Goal: Task Accomplishment & Management: Complete application form

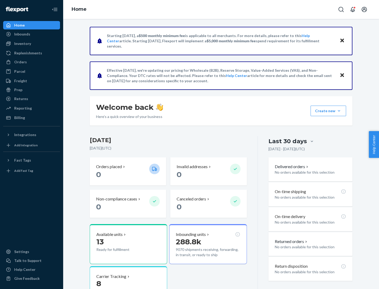
click at [339, 111] on button "Create new Create new inbound Create new order Create new product" at bounding box center [328, 111] width 36 height 11
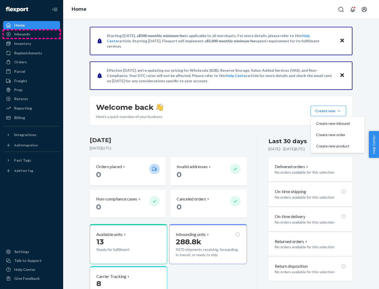
click at [32, 34] on div "Inbounds" at bounding box center [32, 34] width 56 height 7
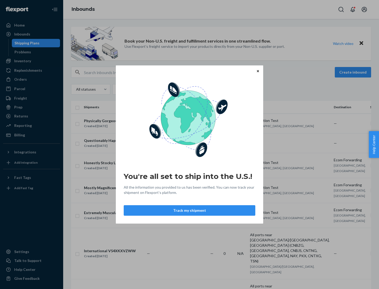
click at [32, 61] on div "You're all set to ship into the U.S.! All the information you provided to us ha…" at bounding box center [189, 144] width 379 height 289
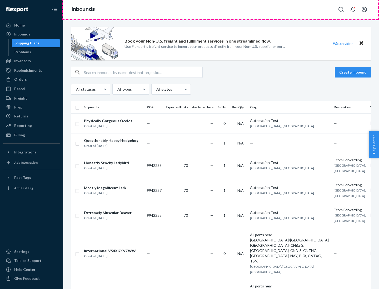
click at [221, 9] on div "Inbounds" at bounding box center [221, 9] width 316 height 19
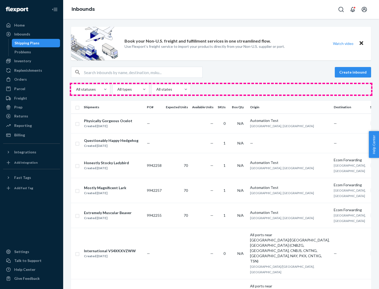
click at [221, 89] on div "All statuses All types All states" at bounding box center [221, 89] width 300 height 11
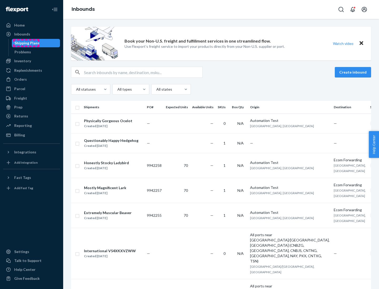
click at [26, 43] on div "Shipping Plans" at bounding box center [26, 43] width 25 height 5
click at [354, 72] on button "Create inbound" at bounding box center [353, 72] width 36 height 11
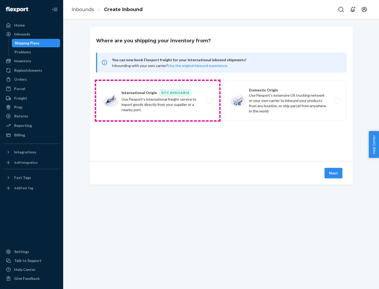
click at [158, 101] on label "International Origin DTC Available Use Flexport's international freight service…" at bounding box center [157, 100] width 123 height 39
click at [209, 101] on input "International Origin DTC Available Use Flexport's international freight service…" at bounding box center [210, 100] width 3 height 3
radio input "true"
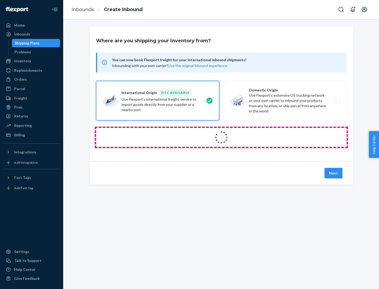
click at [221, 138] on icon at bounding box center [222, 138] width 16 height 16
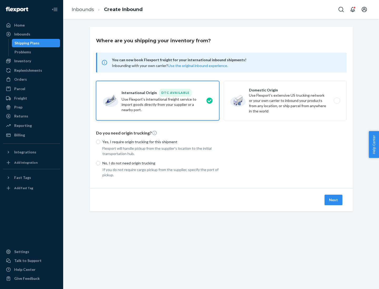
click at [161, 142] on p "Yes, I require origin trucking for this shipment" at bounding box center [160, 141] width 117 height 5
click at [100, 142] on input "Yes, I require origin trucking for this shipment" at bounding box center [98, 142] width 4 height 4
radio input "true"
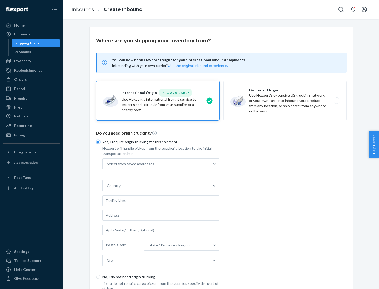
scroll to position [10, 0]
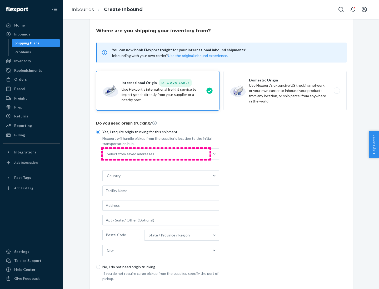
click at [156, 154] on div "Select from saved addresses" at bounding box center [156, 154] width 107 height 11
click at [107, 154] on input "Select from saved addresses" at bounding box center [107, 154] width 1 height 5
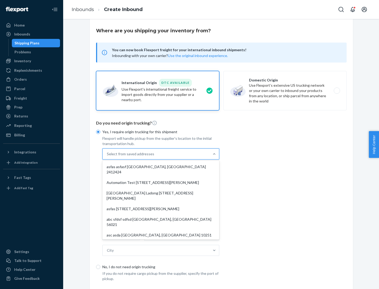
scroll to position [23, 0]
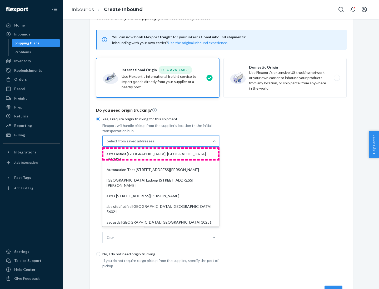
click at [161, 154] on div "asfas asfasf [GEOGRAPHIC_DATA], [GEOGRAPHIC_DATA] 2412424" at bounding box center [160, 157] width 115 height 16
click at [107, 144] on input "option asfas asfasf [GEOGRAPHIC_DATA], [GEOGRAPHIC_DATA] 2412424 focused, 1 of …" at bounding box center [107, 141] width 1 height 5
type input "asfas"
type input "asfasf"
type input "2412424"
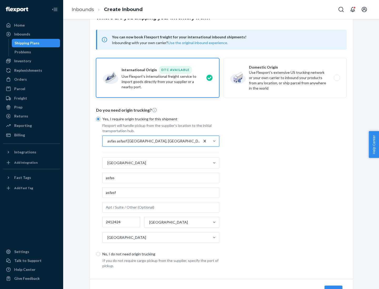
scroll to position [49, 0]
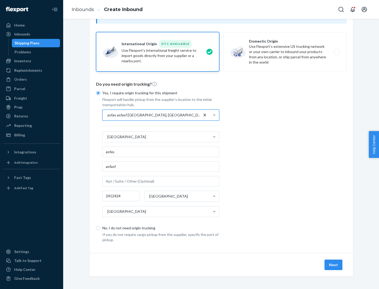
click at [334, 265] on button "Next" at bounding box center [333, 265] width 18 height 11
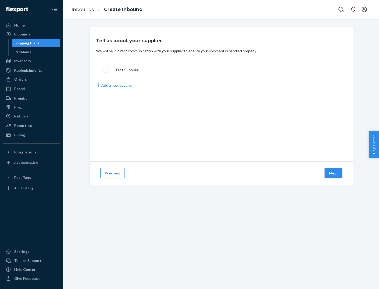
click at [158, 70] on label "Test Supplier" at bounding box center [157, 69] width 123 height 19
click at [106, 70] on input "Test Supplier" at bounding box center [104, 69] width 3 height 3
radio input "true"
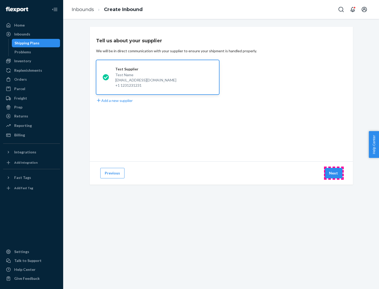
click at [334, 173] on button "Next" at bounding box center [333, 173] width 18 height 11
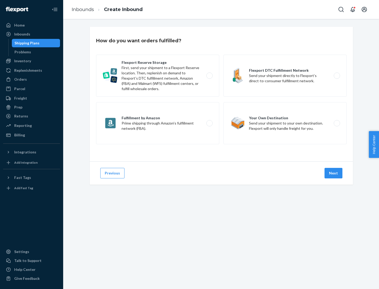
click at [158, 123] on label "Fulfillment by Amazon Prime shipping through Amazon’s fulfillment network (FBA)." at bounding box center [157, 123] width 123 height 42
click at [209, 123] on input "Fulfillment by Amazon Prime shipping through Amazon’s fulfillment network (FBA)." at bounding box center [210, 123] width 3 height 3
radio input "true"
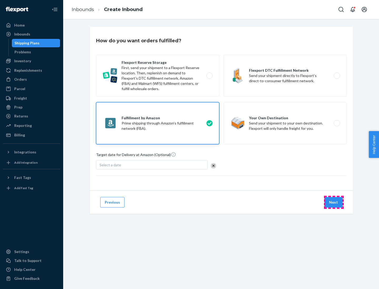
click at [334, 203] on button "Next" at bounding box center [333, 202] width 18 height 11
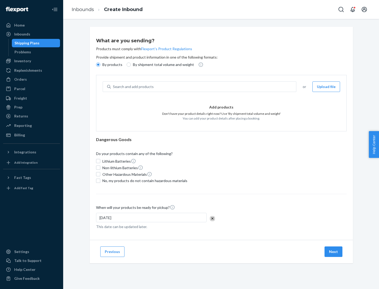
click at [162, 65] on p "By shipment total volume and weight" at bounding box center [163, 64] width 61 height 5
click at [131, 65] on input "By shipment total volume and weight" at bounding box center [129, 65] width 4 height 4
radio input "true"
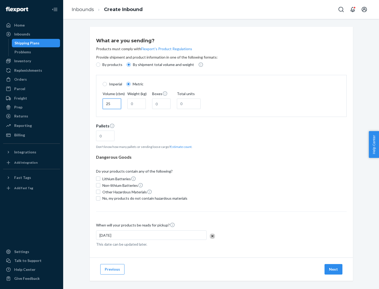
type input "25"
type input "100"
type input "50"
type input "500"
click at [180, 147] on button "Estimate count" at bounding box center [180, 147] width 21 height 4
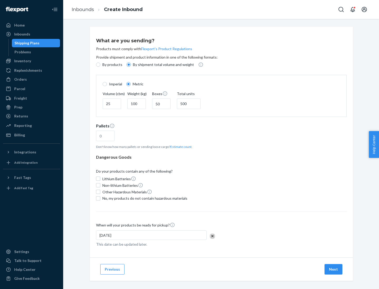
type input "16"
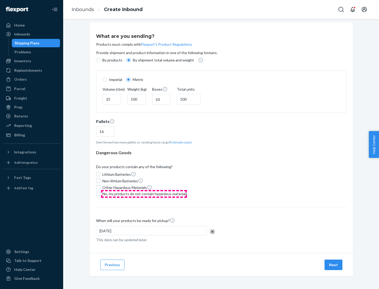
click at [144, 194] on span "No, my products do not contain hazardous materials" at bounding box center [144, 194] width 85 height 5
click at [100, 194] on input "No, my products do not contain hazardous materials" at bounding box center [98, 194] width 4 height 4
checkbox input "true"
click at [334, 265] on button "Next" at bounding box center [333, 265] width 18 height 11
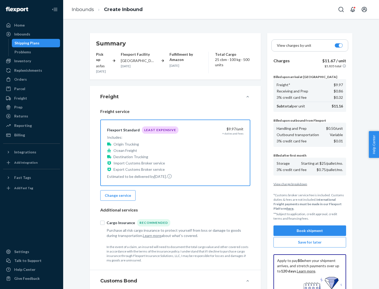
scroll to position [77, 0]
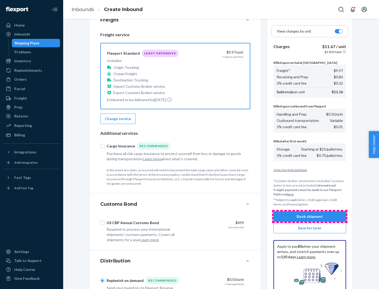
click at [310, 217] on button "Book shipment" at bounding box center [309, 217] width 73 height 11
